Goal: Transaction & Acquisition: Purchase product/service

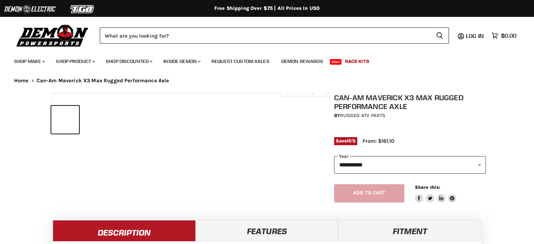
select select "******"
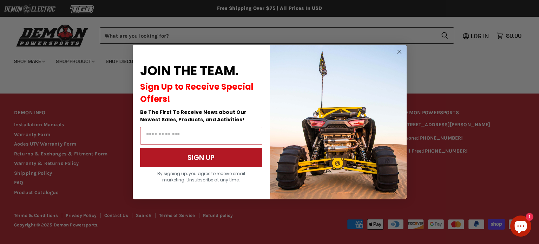
scroll to position [732, 0]
